Goal: Information Seeking & Learning: Learn about a topic

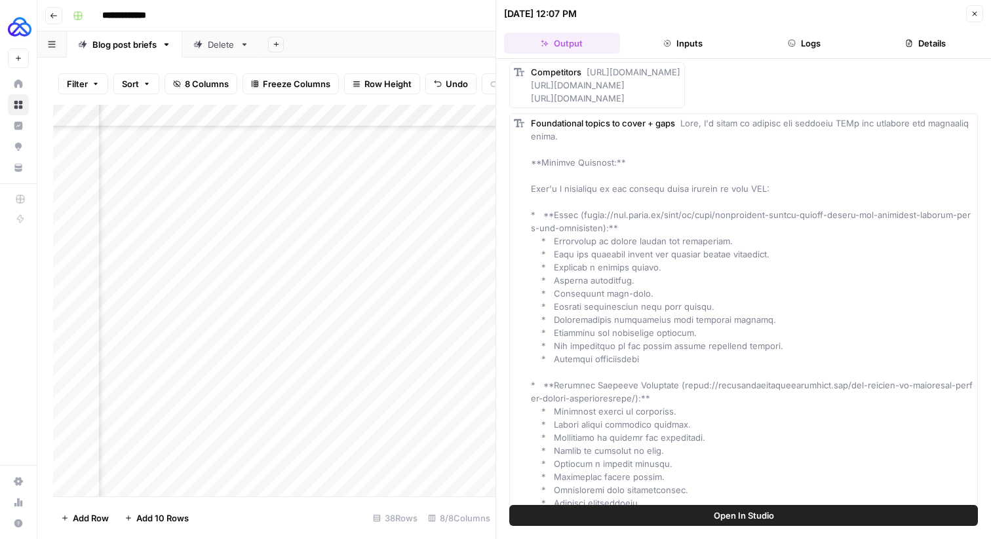
scroll to position [764, 0]
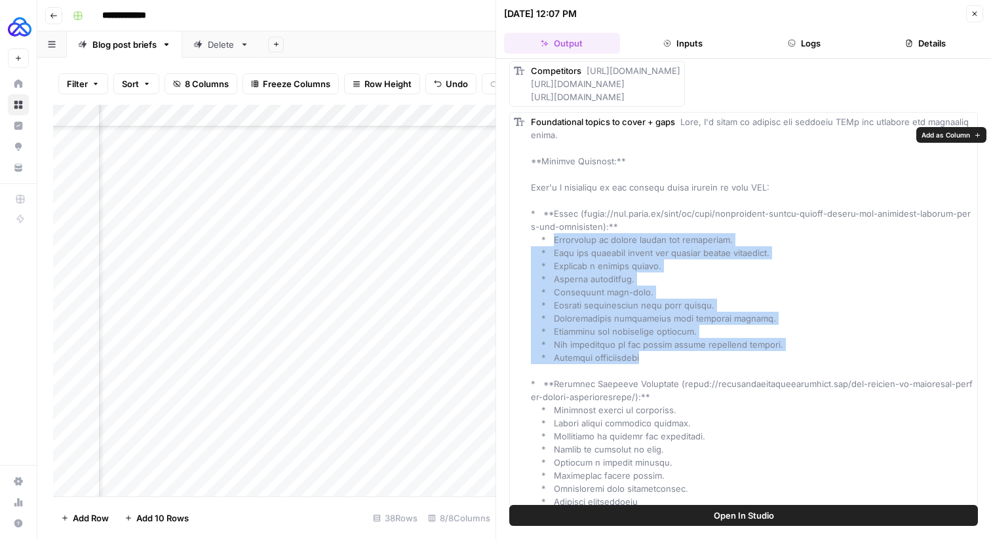
drag, startPoint x: 656, startPoint y: 368, endPoint x: 551, endPoint y: 256, distance: 154.0
copy span "Importance of mental health for surrogates. * Tips for managing [MEDICAL_DATA] …"
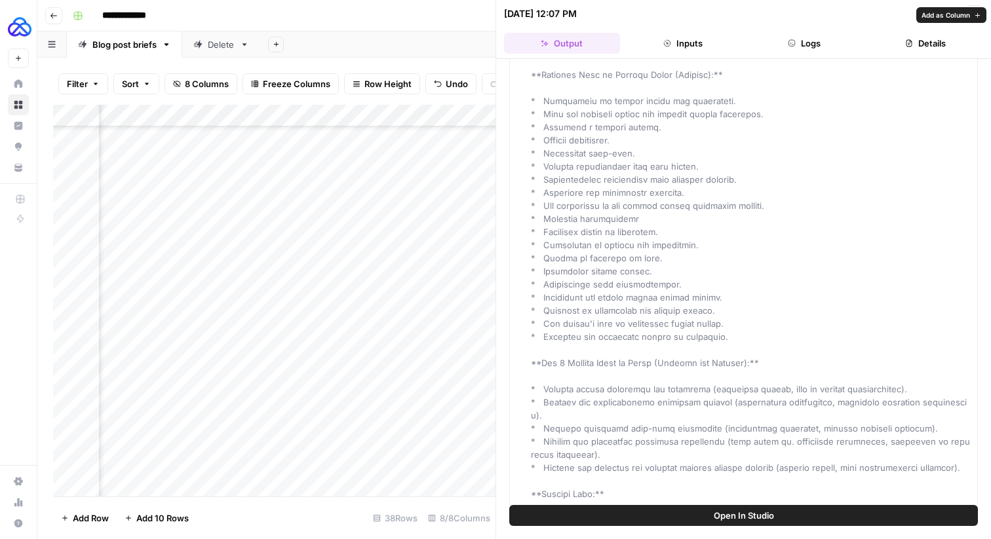
scroll to position [1424, 0]
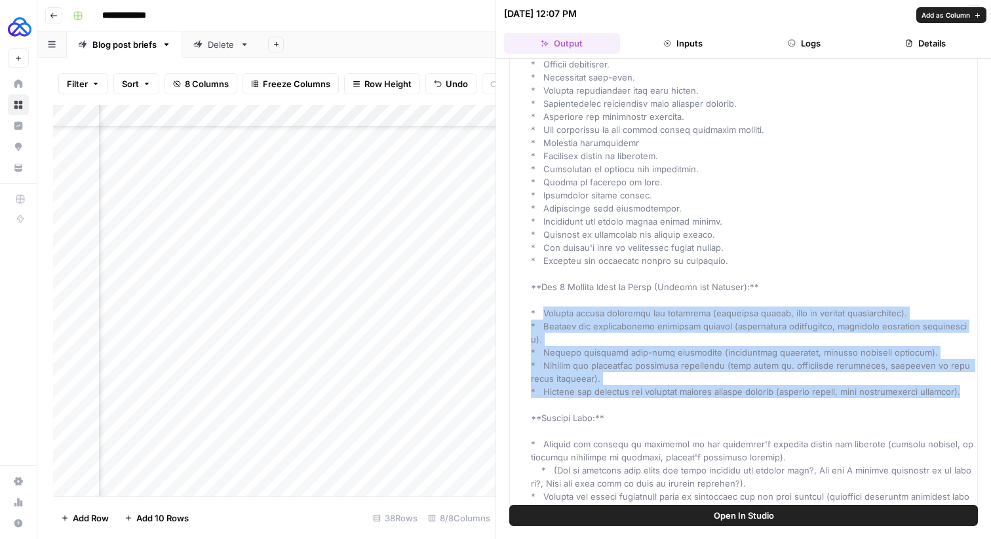
drag, startPoint x: 557, startPoint y: 404, endPoint x: 544, endPoint y: 323, distance: 82.3
click at [544, 323] on div "Foundational topics to cover + gaps" at bounding box center [752, 84] width 442 height 1259
copy span "Address common stressors and anxieties (financial strain, fear of medical compl…"
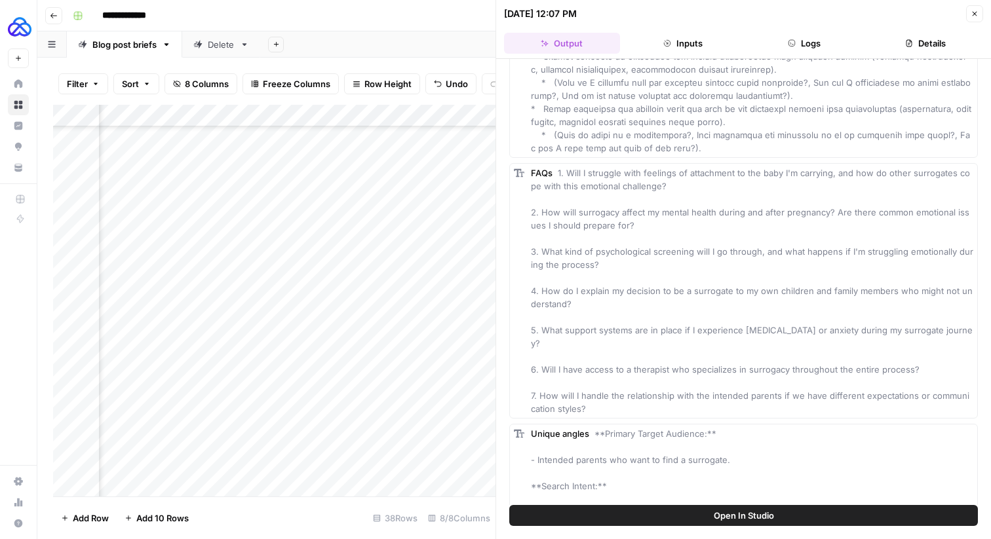
scroll to position [2006, 0]
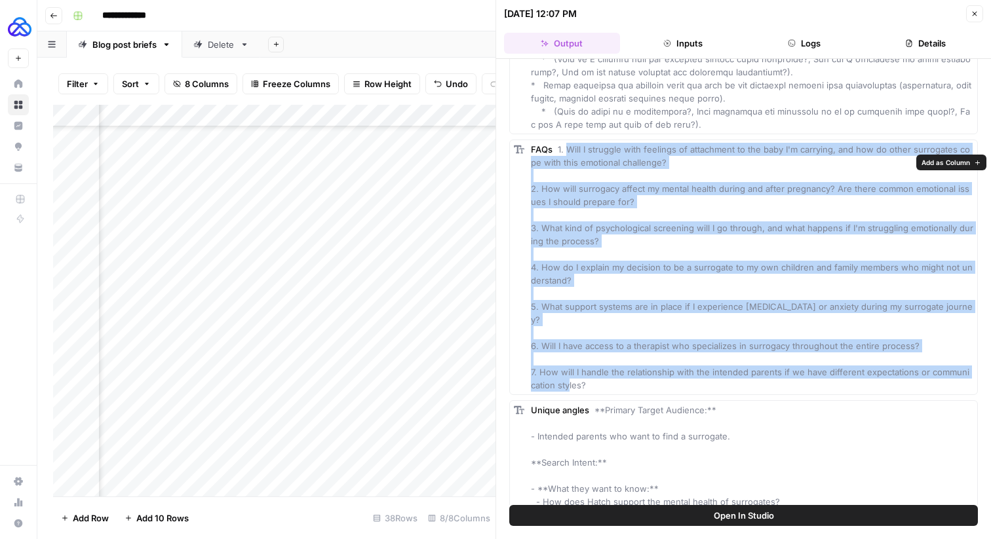
drag, startPoint x: 595, startPoint y: 382, endPoint x: 565, endPoint y: 168, distance: 216.5
click at [565, 166] on div "FAQs 1. Will I struggle with feelings of attachment to the baby I'm carrying, a…" at bounding box center [752, 267] width 442 height 249
copy span "Will I struggle with feelings of attachment to the baby I'm carrying, and how d…"
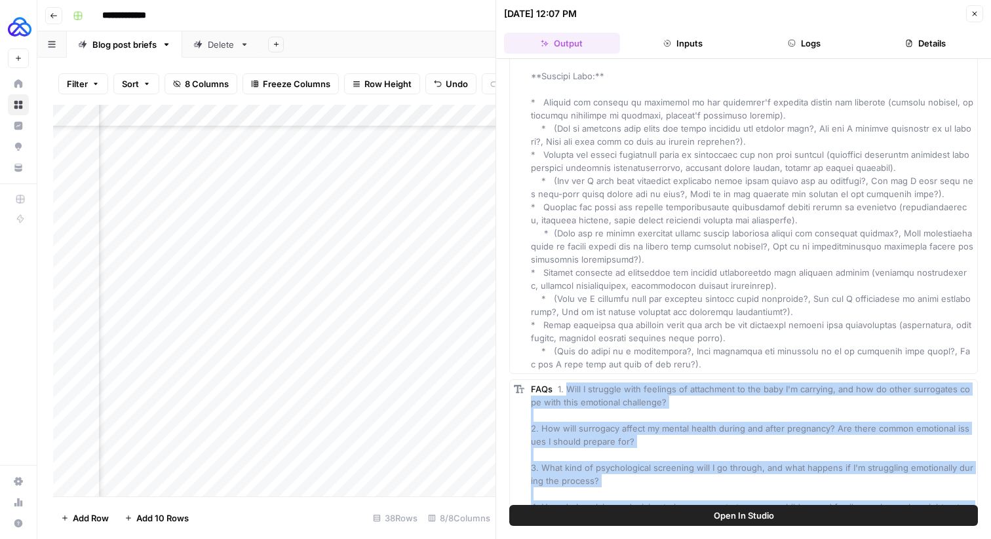
scroll to position [1751, 0]
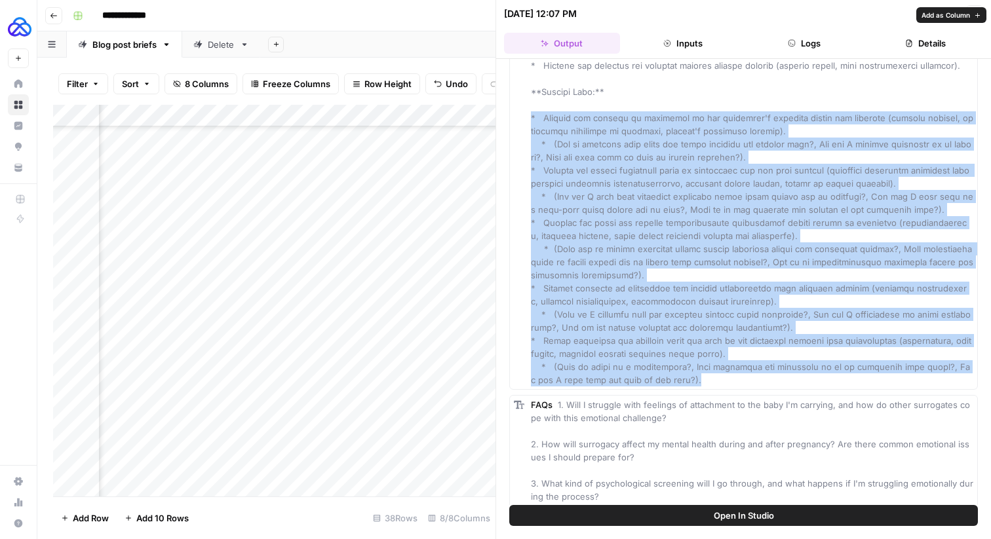
drag, startPoint x: 531, startPoint y: 133, endPoint x: 734, endPoint y: 392, distance: 329.1
copy span "* Discuss the effects of surrogacy on the surrogate's existing family and child…"
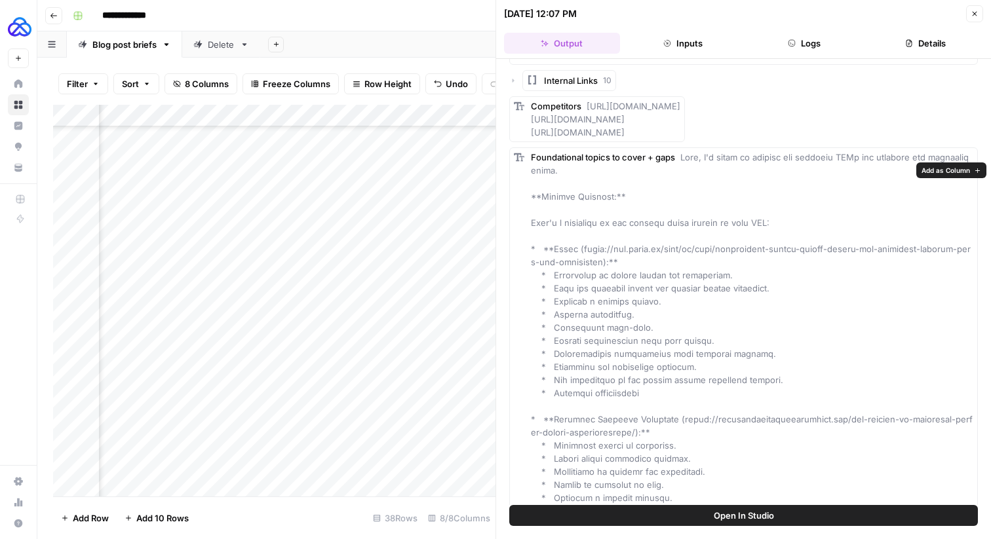
scroll to position [717, 0]
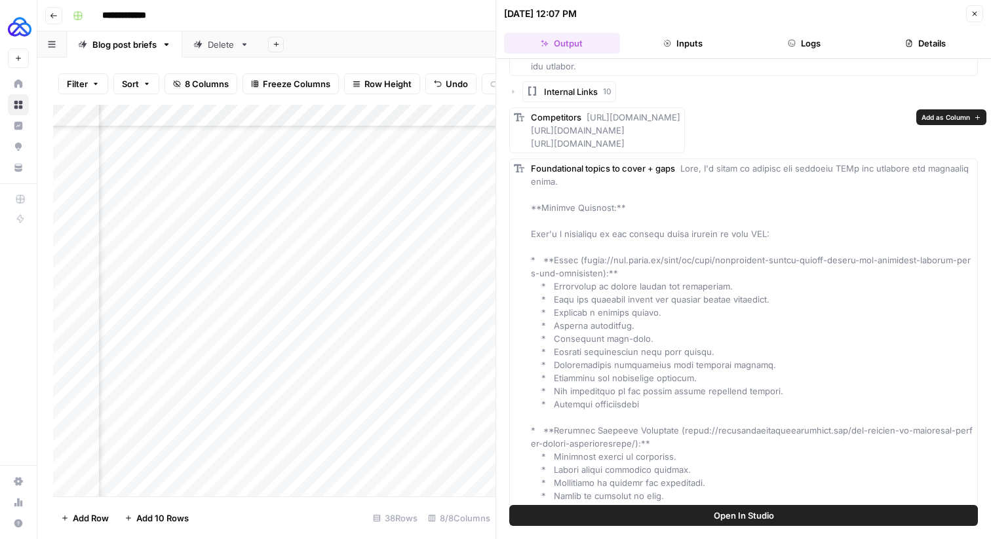
drag, startPoint x: 532, startPoint y: 142, endPoint x: 921, endPoint y: 163, distance: 389.9
click at [680, 150] on div "Competitors [URL][DOMAIN_NAME] [URL][DOMAIN_NAME] [URL][DOMAIN_NAME]" at bounding box center [605, 130] width 149 height 39
copy span "[URL][DOMAIN_NAME] [URL][DOMAIN_NAME]"
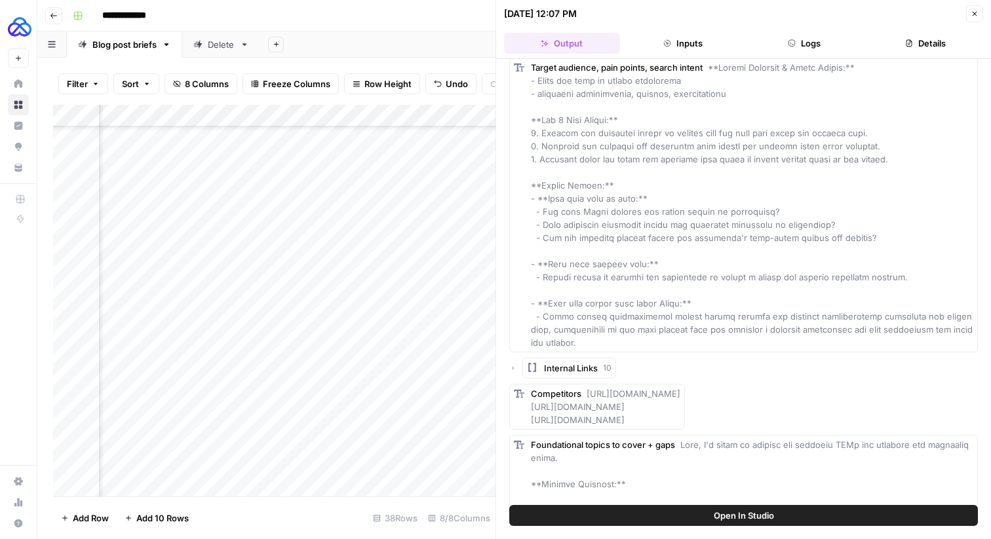
scroll to position [391, 0]
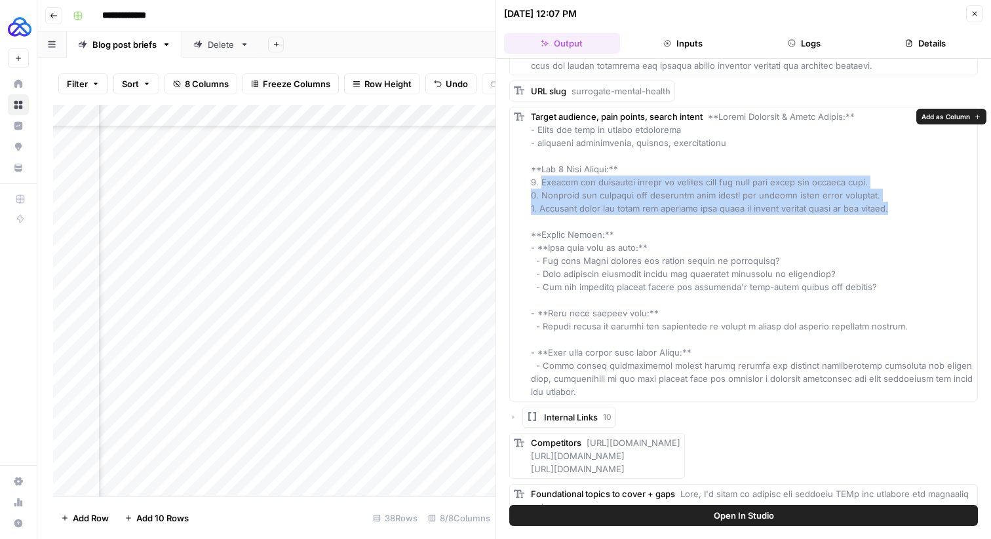
drag, startPoint x: 869, startPoint y: 209, endPoint x: 539, endPoint y: 184, distance: 331.3
click at [539, 184] on div "Target audience, pain points, search intent" at bounding box center [752, 254] width 442 height 288
copy span "Fearing the emotional strain of bonding with the baby they carry for someone el…"
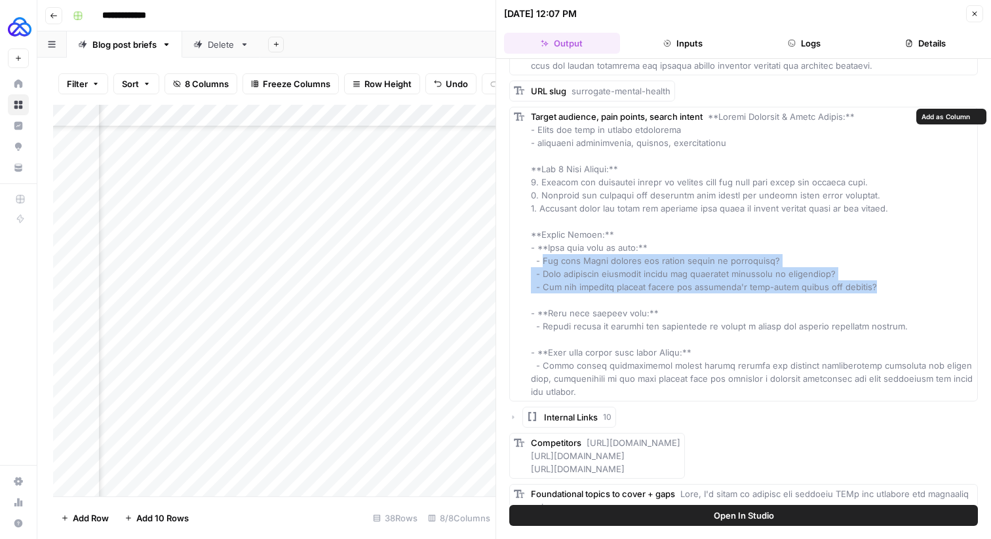
drag, startPoint x: 855, startPoint y: 287, endPoint x: 541, endPoint y: 263, distance: 314.9
click at [541, 263] on div "Target audience, pain points, search intent" at bounding box center [752, 254] width 442 height 288
copy span "How does Hatch support the mental health of surrogates? - What screening proces…"
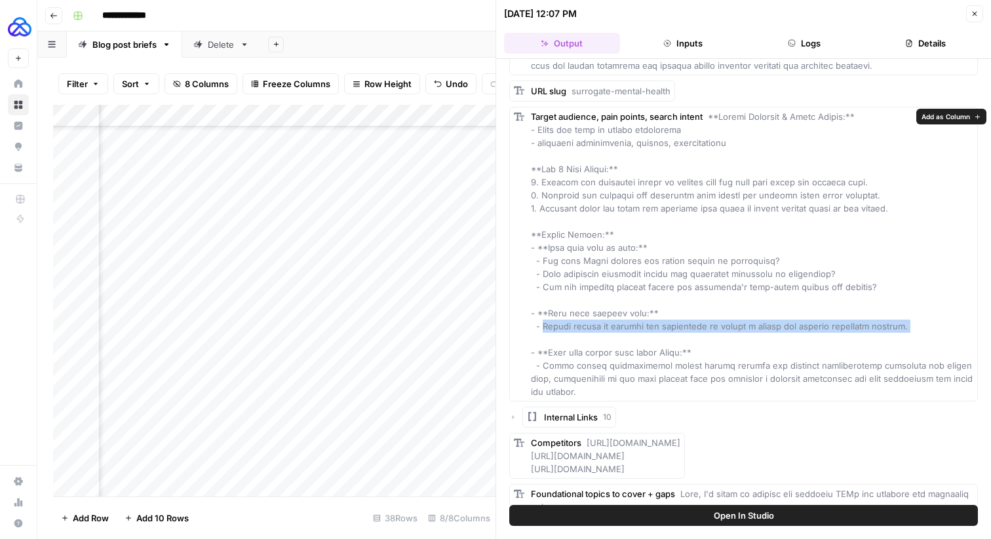
drag, startPoint x: 907, startPoint y: 333, endPoint x: 545, endPoint y: 328, distance: 361.9
click at [545, 328] on div "Target audience, pain points, search intent" at bounding box center [752, 254] width 442 height 288
copy span "Mental health is crucial for surrogates to ensure a smooth and healthy surrogac…"
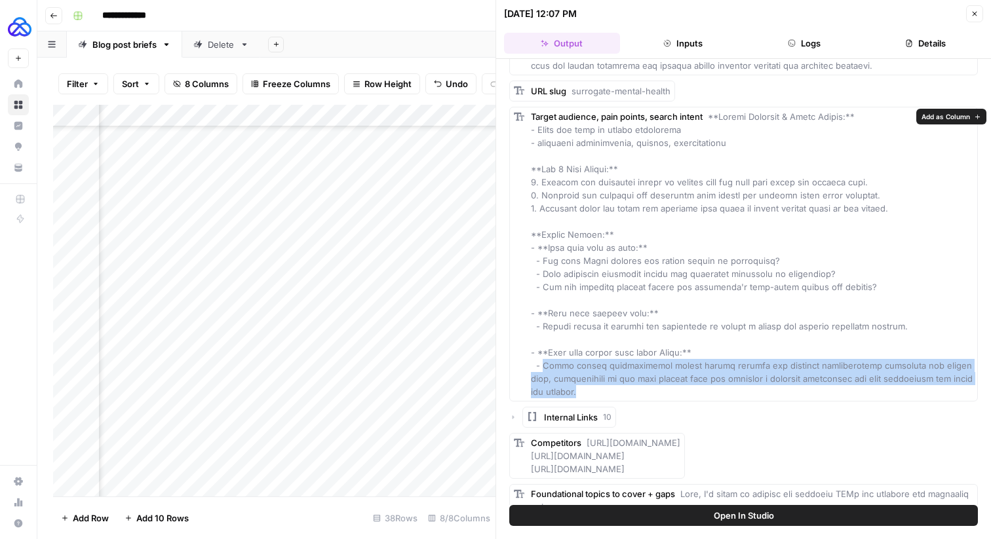
drag, startPoint x: 551, startPoint y: 392, endPoint x: 543, endPoint y: 365, distance: 28.0
click at [543, 364] on div "Target audience, pain points, search intent" at bounding box center [752, 254] width 442 height 288
copy span "Hatch offers comprehensive mental health support and rigorous psychological scr…"
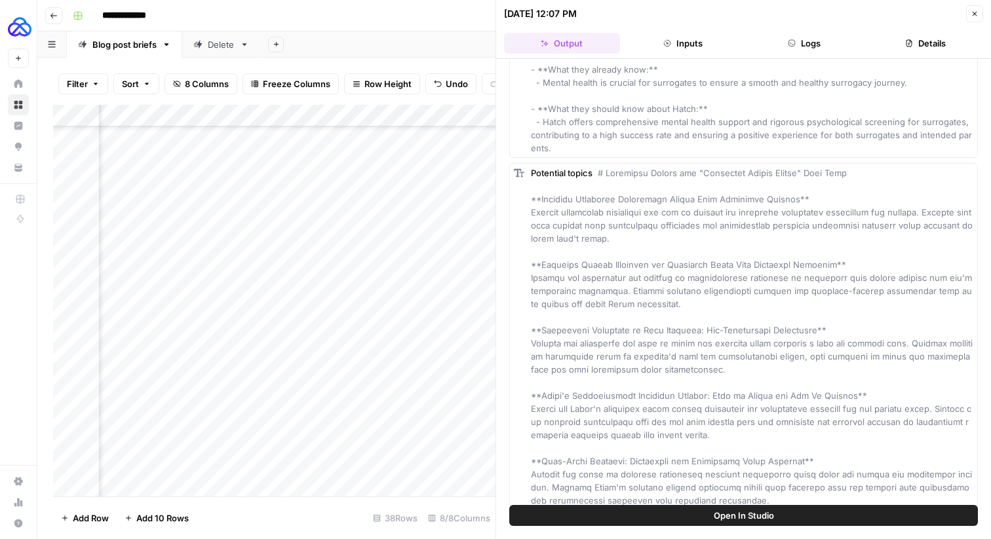
scroll to position [2503, 0]
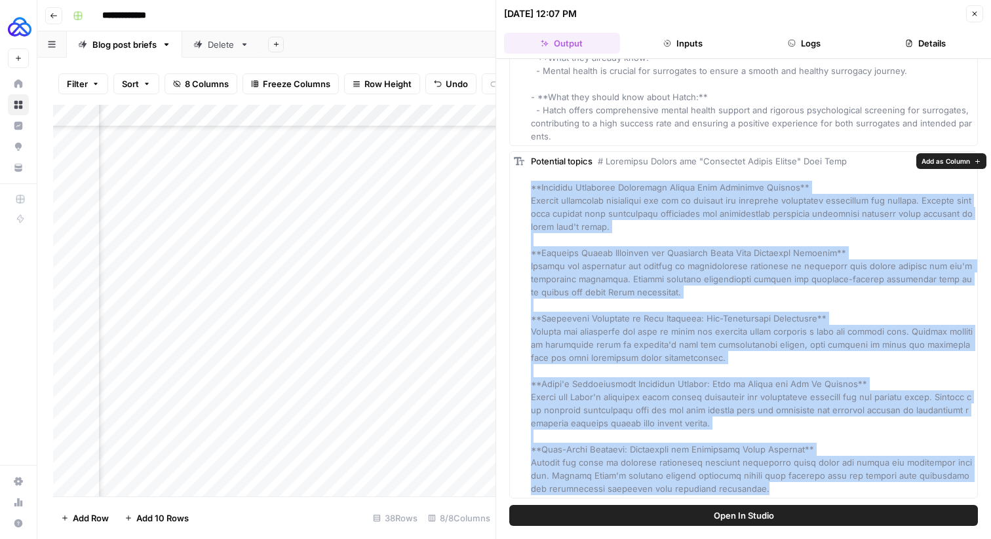
drag, startPoint x: 530, startPoint y: 187, endPoint x: 733, endPoint y: 505, distance: 377.8
click at [733, 505] on div "Hover on an element to add it as a column Add All Columns More options Target k…" at bounding box center [743, 299] width 495 height 480
copy span "**Building Emotional Resilience During Your Surrogacy Journey** Explore strateg…"
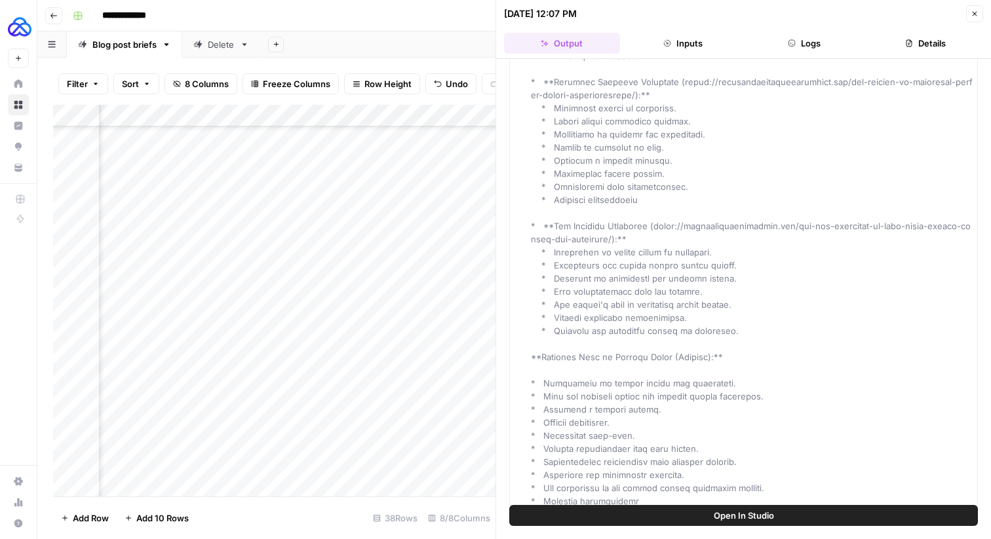
scroll to position [0, 0]
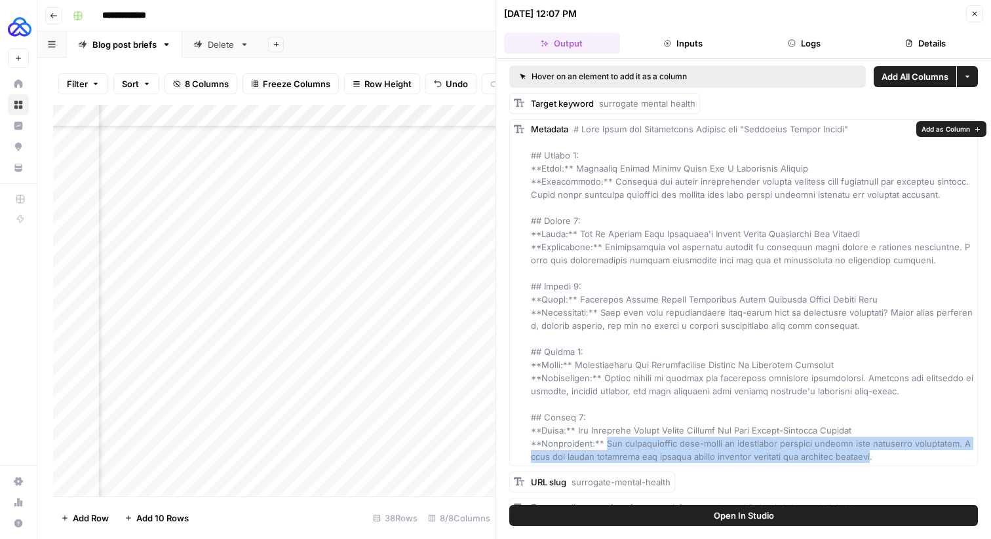
drag, startPoint x: 875, startPoint y: 456, endPoint x: 602, endPoint y: 446, distance: 272.9
click at [602, 446] on span at bounding box center [752, 293] width 442 height 338
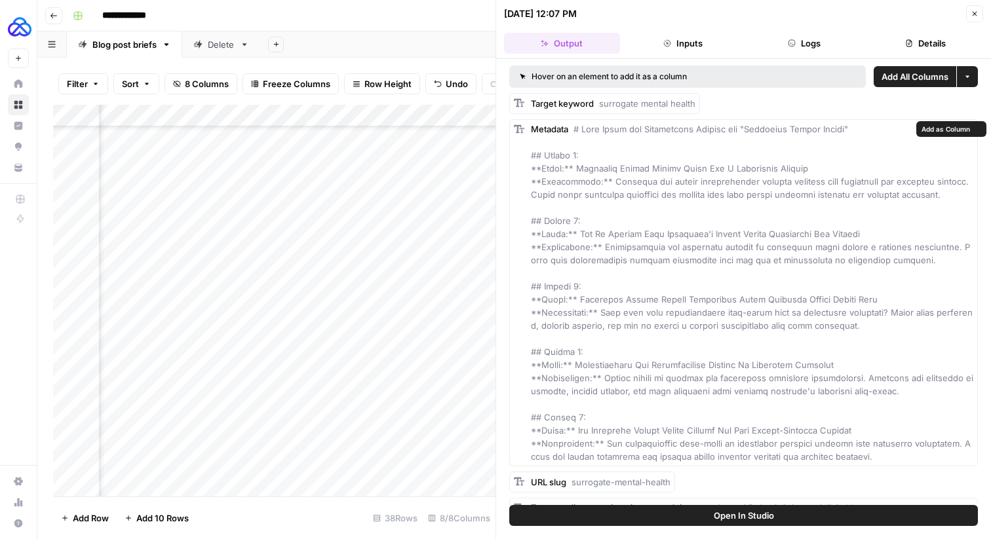
click at [781, 246] on span at bounding box center [752, 293] width 442 height 338
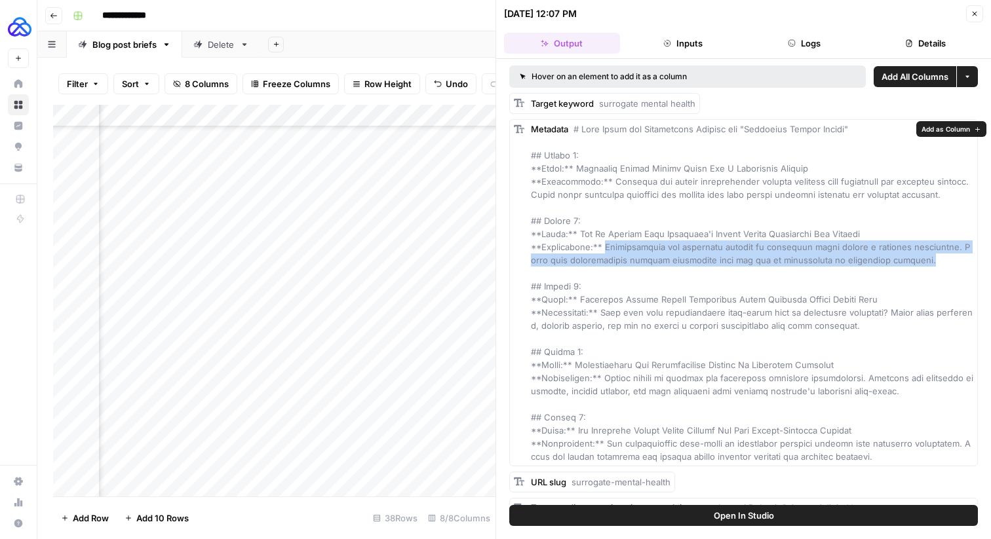
drag, startPoint x: 908, startPoint y: 264, endPoint x: 602, endPoint y: 251, distance: 305.7
click at [602, 251] on div "Metadata" at bounding box center [752, 293] width 442 height 341
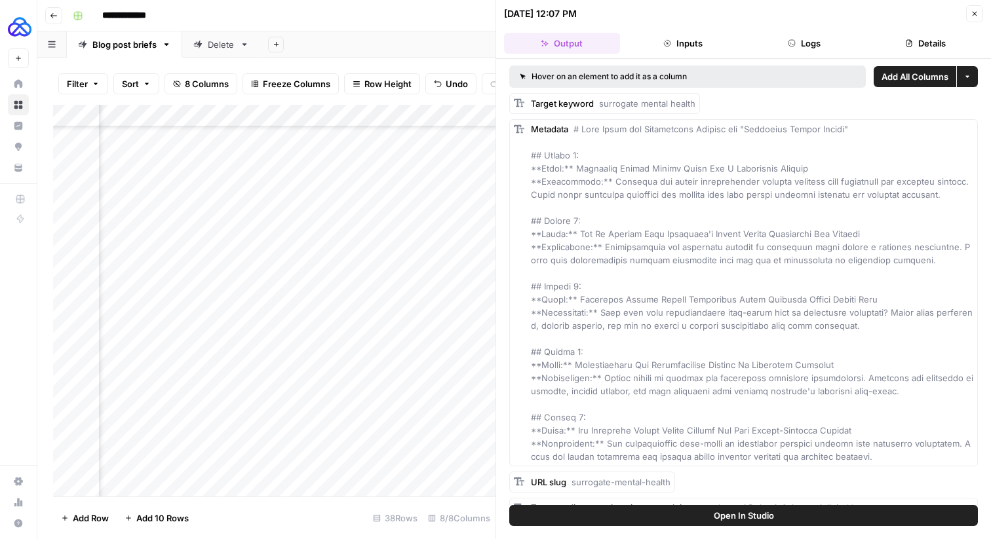
click at [715, 232] on span at bounding box center [752, 293] width 442 height 338
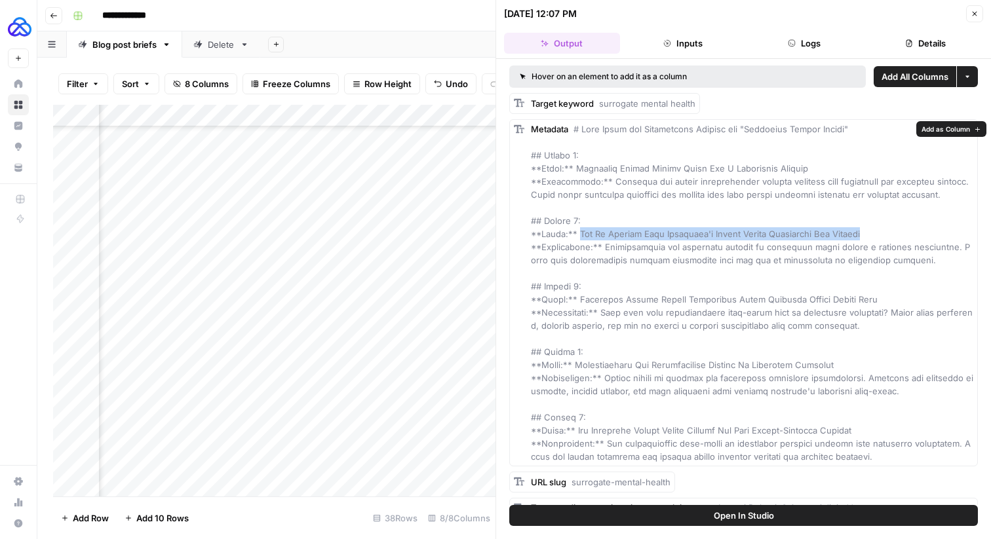
drag, startPoint x: 874, startPoint y: 235, endPoint x: 574, endPoint y: 235, distance: 300.9
click at [574, 235] on div "Metadata" at bounding box center [752, 293] width 442 height 341
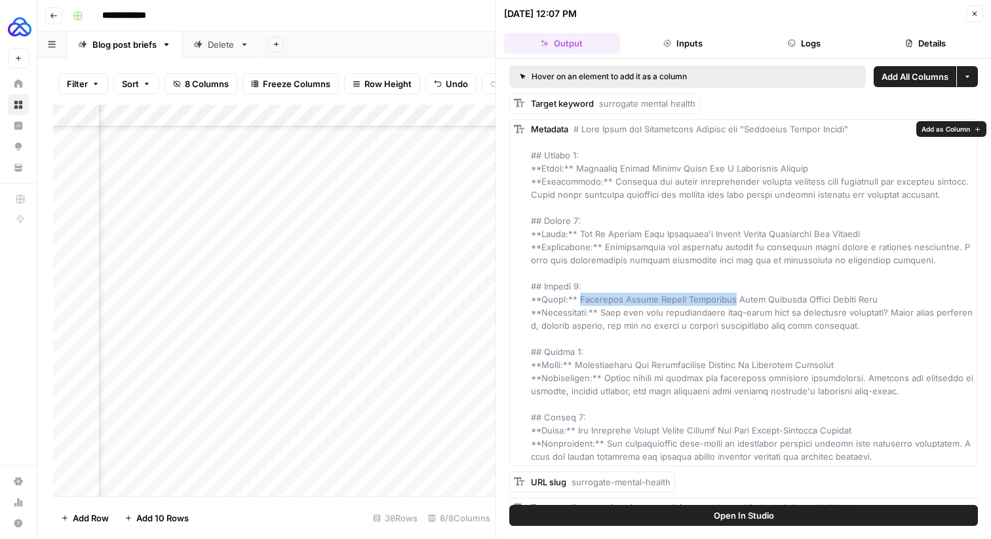
drag, startPoint x: 712, startPoint y: 298, endPoint x: 573, endPoint y: 299, distance: 139.0
click at [573, 299] on span at bounding box center [752, 293] width 442 height 338
